Goal: Task Accomplishment & Management: Manage account settings

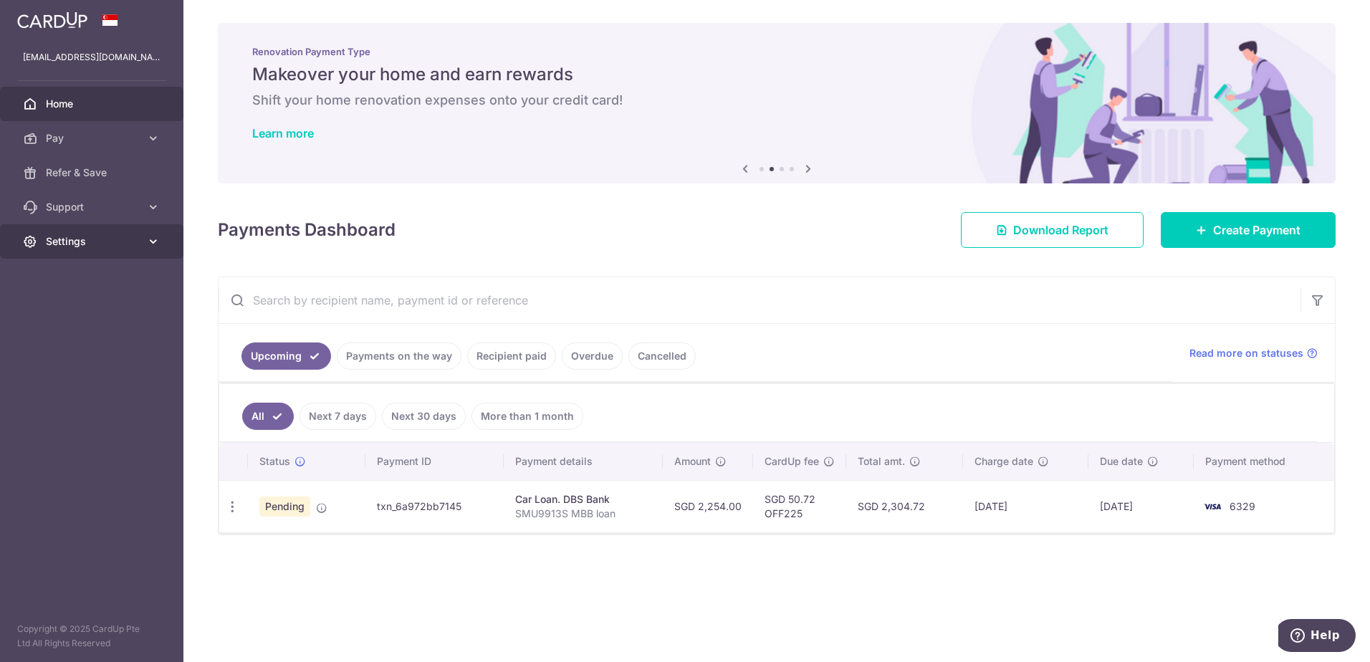
click at [125, 233] on link "Settings" at bounding box center [91, 241] width 183 height 34
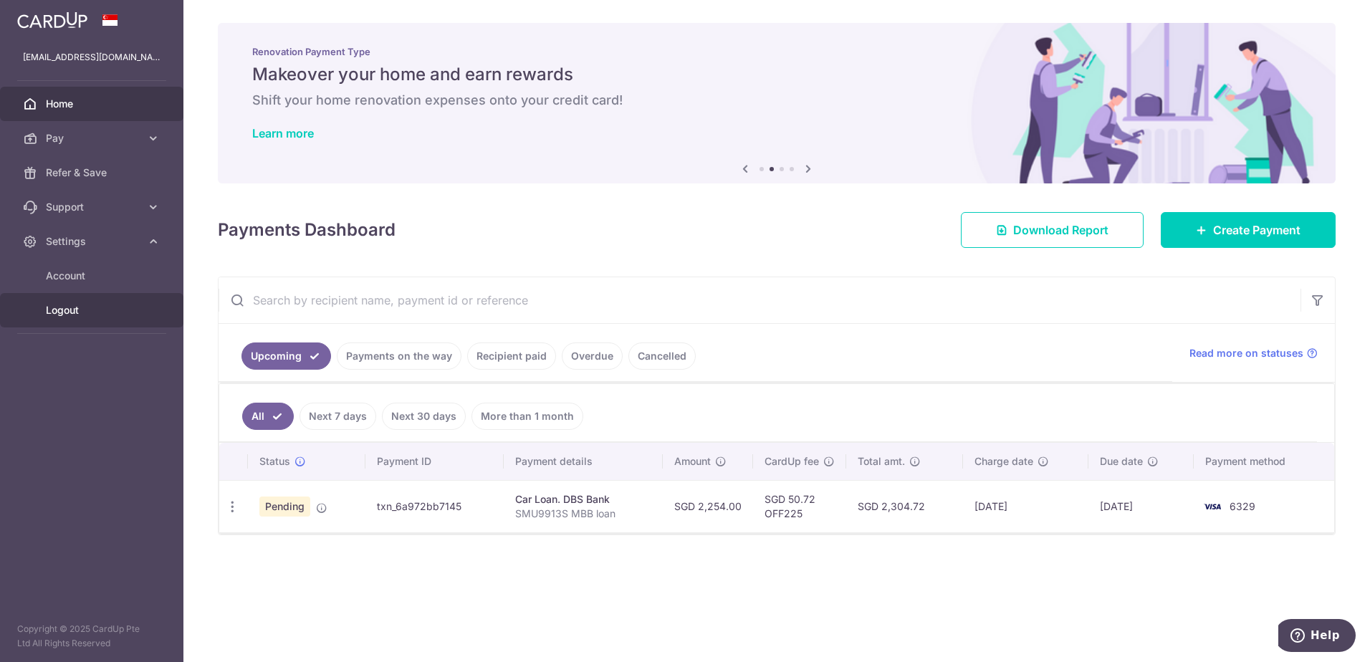
click at [100, 315] on span "Logout" at bounding box center [93, 310] width 95 height 14
